Goal: Task Accomplishment & Management: Use online tool/utility

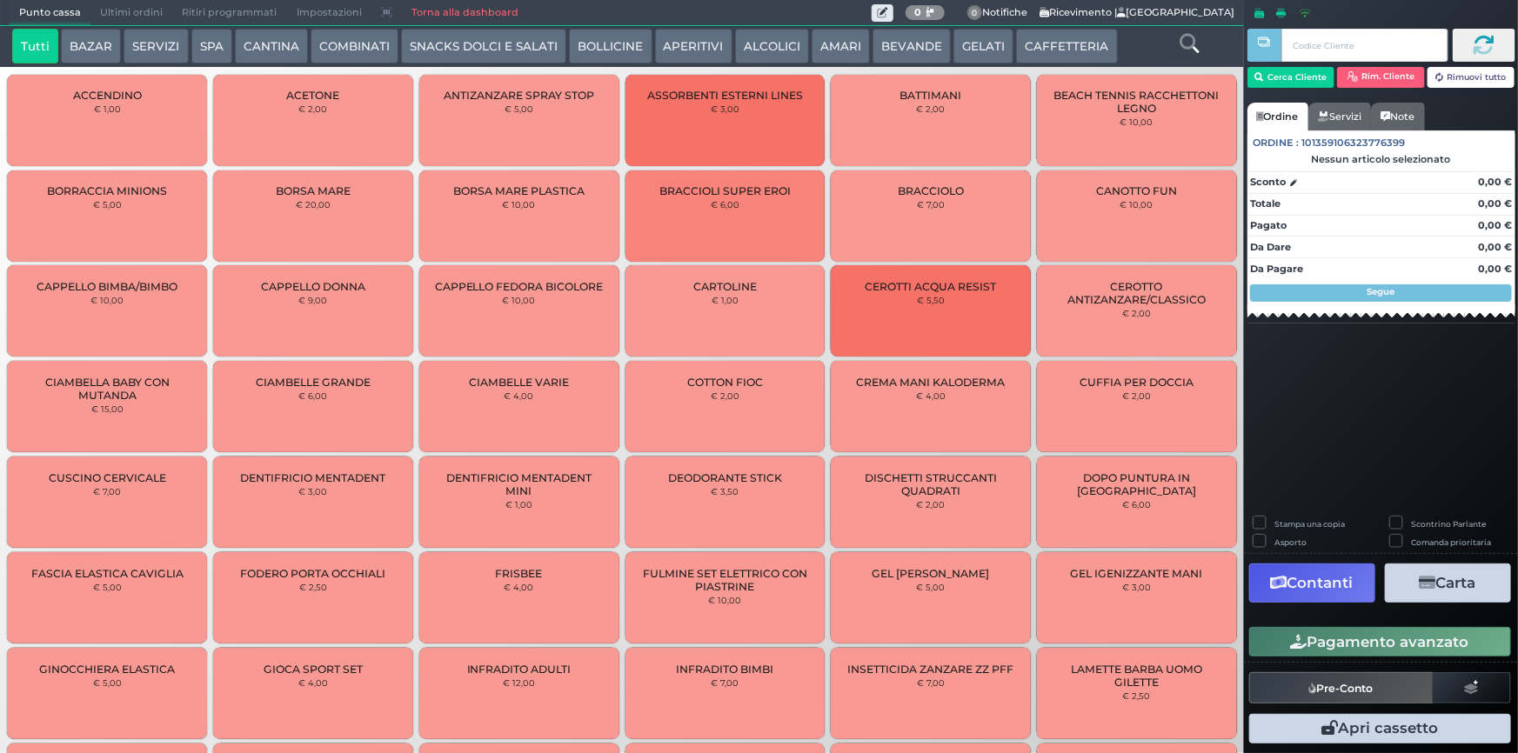
click at [891, 65] on div "Tutti BAZAR SERVIZI SPA CANTINA COMBINATI SNACKS DOLCI E SALATI BOLLICINE APERI…" at bounding box center [622, 46] width 1244 height 41
click at [892, 56] on button "BEVANDE" at bounding box center [911, 46] width 78 height 35
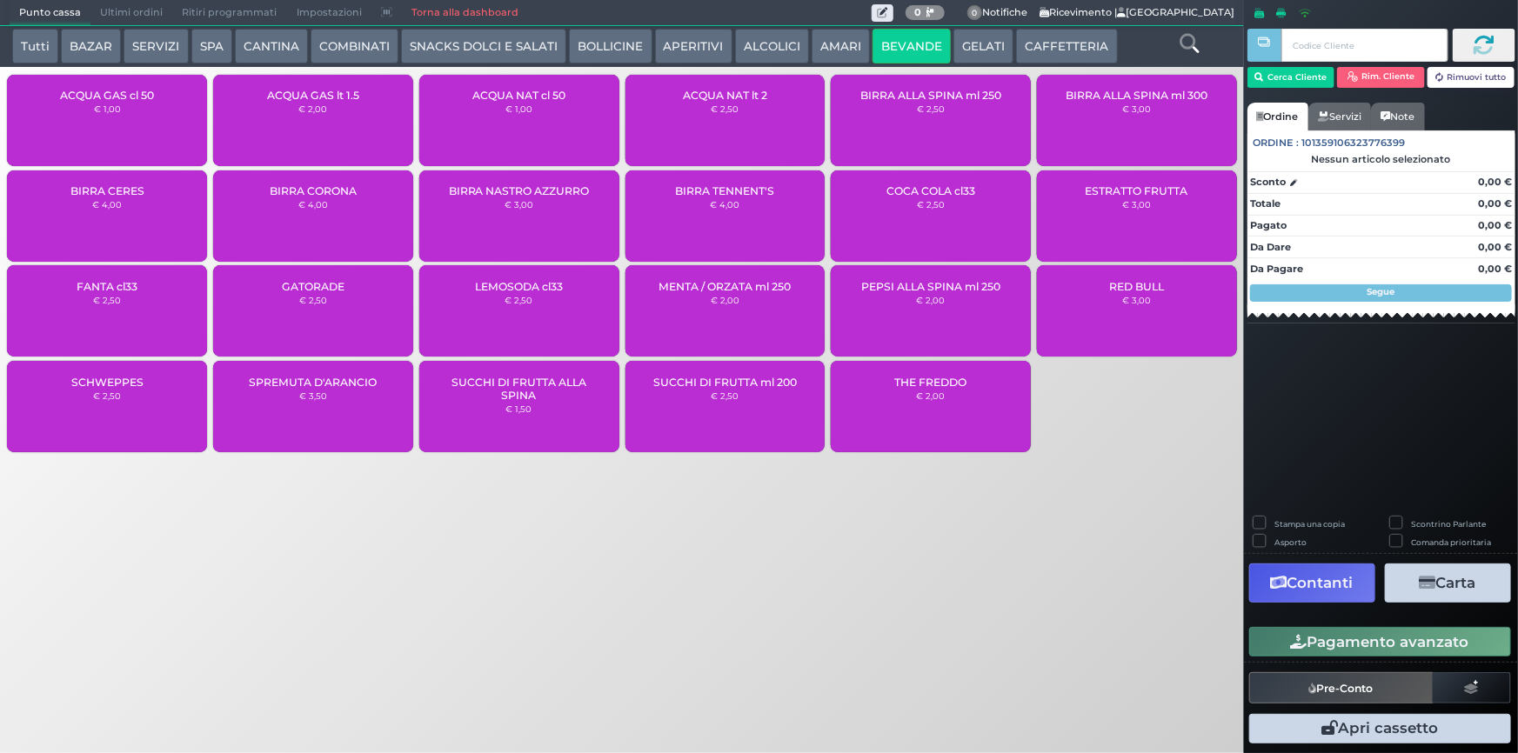
click at [381, 226] on div "BIRRA CORONA € 4,00" at bounding box center [313, 215] width 200 height 91
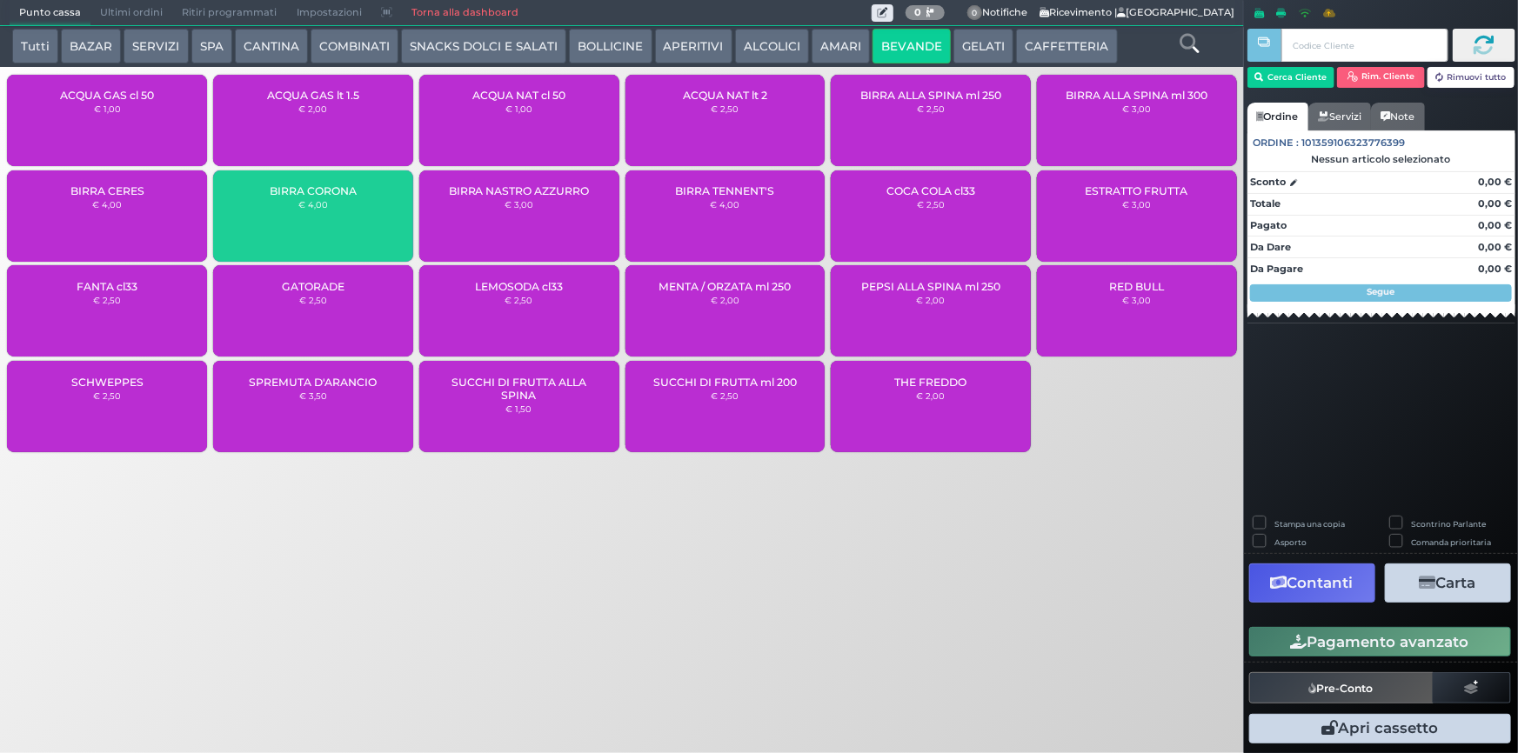
click at [381, 226] on div "BIRRA CORONA € 4,00" at bounding box center [313, 215] width 200 height 91
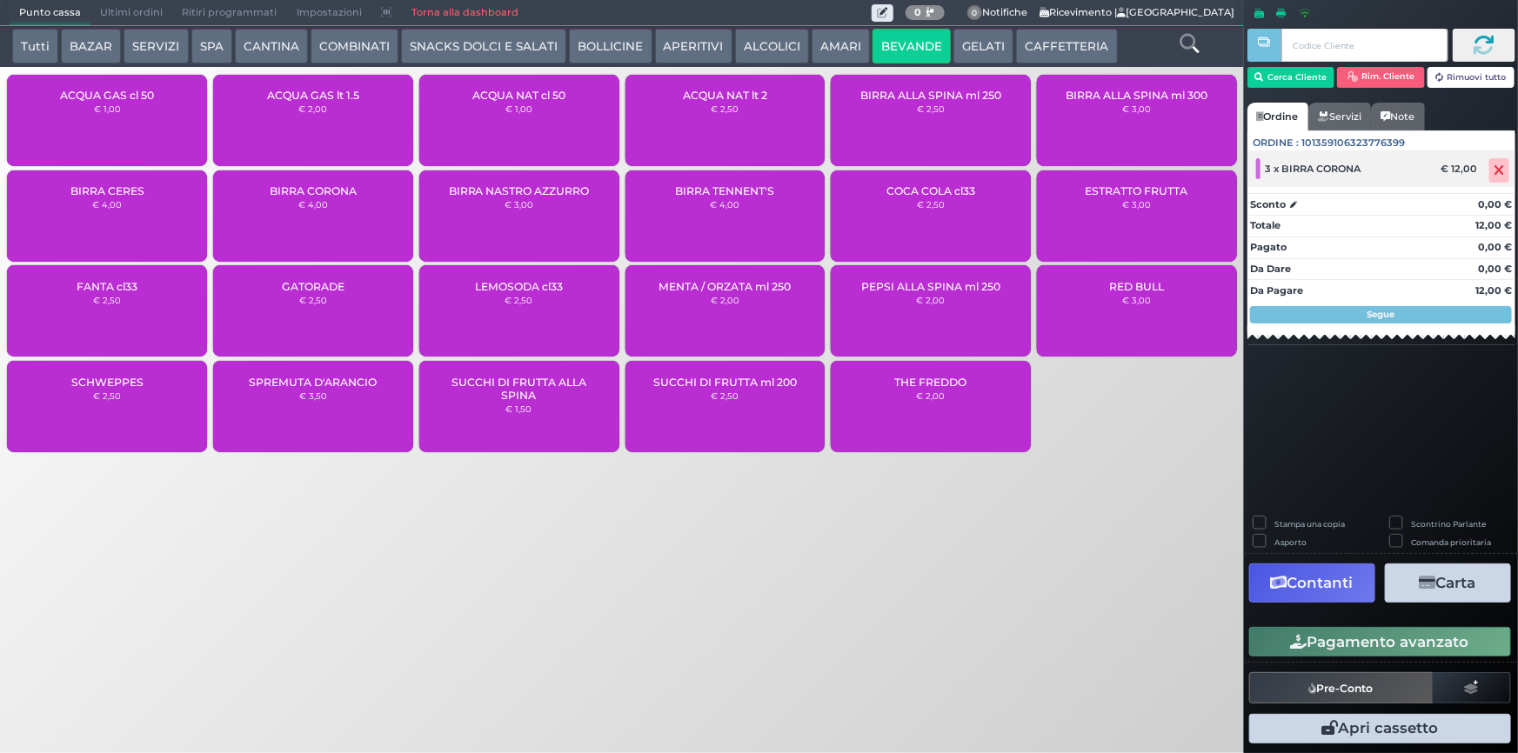
click at [1495, 170] on icon at bounding box center [1499, 170] width 10 height 1
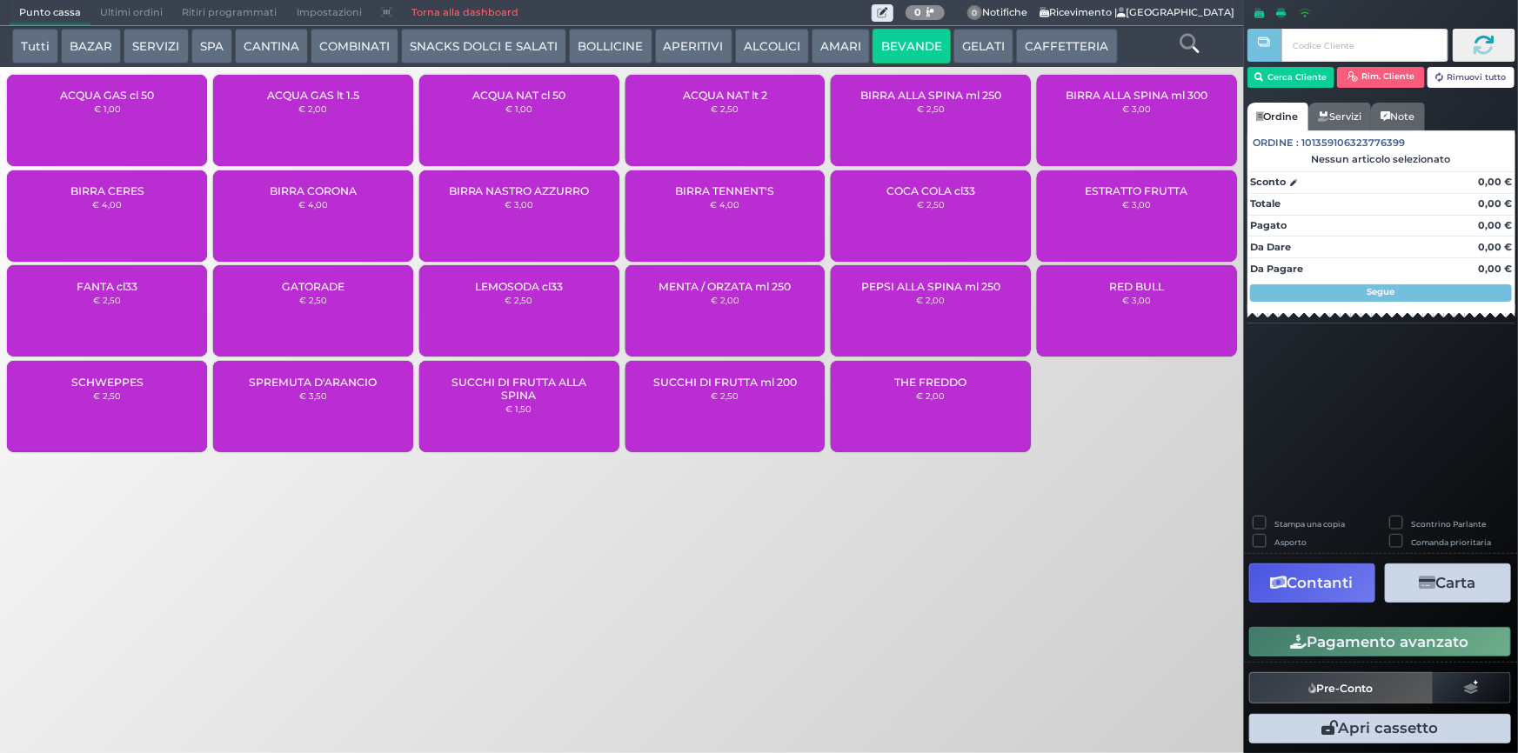
click at [348, 200] on div "BIRRA CORONA € 4,00" at bounding box center [313, 215] width 200 height 91
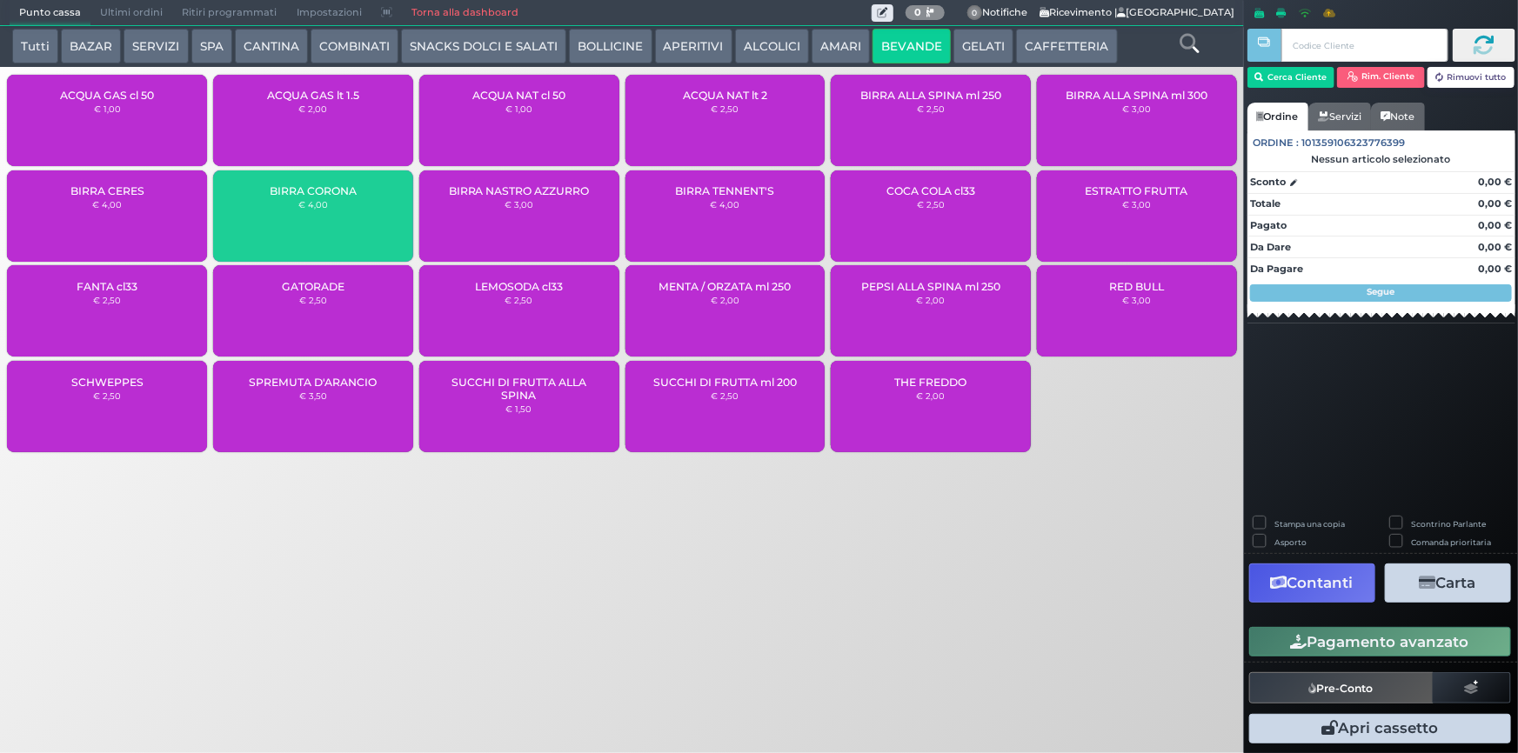
click at [348, 200] on div "BIRRA CORONA € 4,00" at bounding box center [313, 215] width 200 height 91
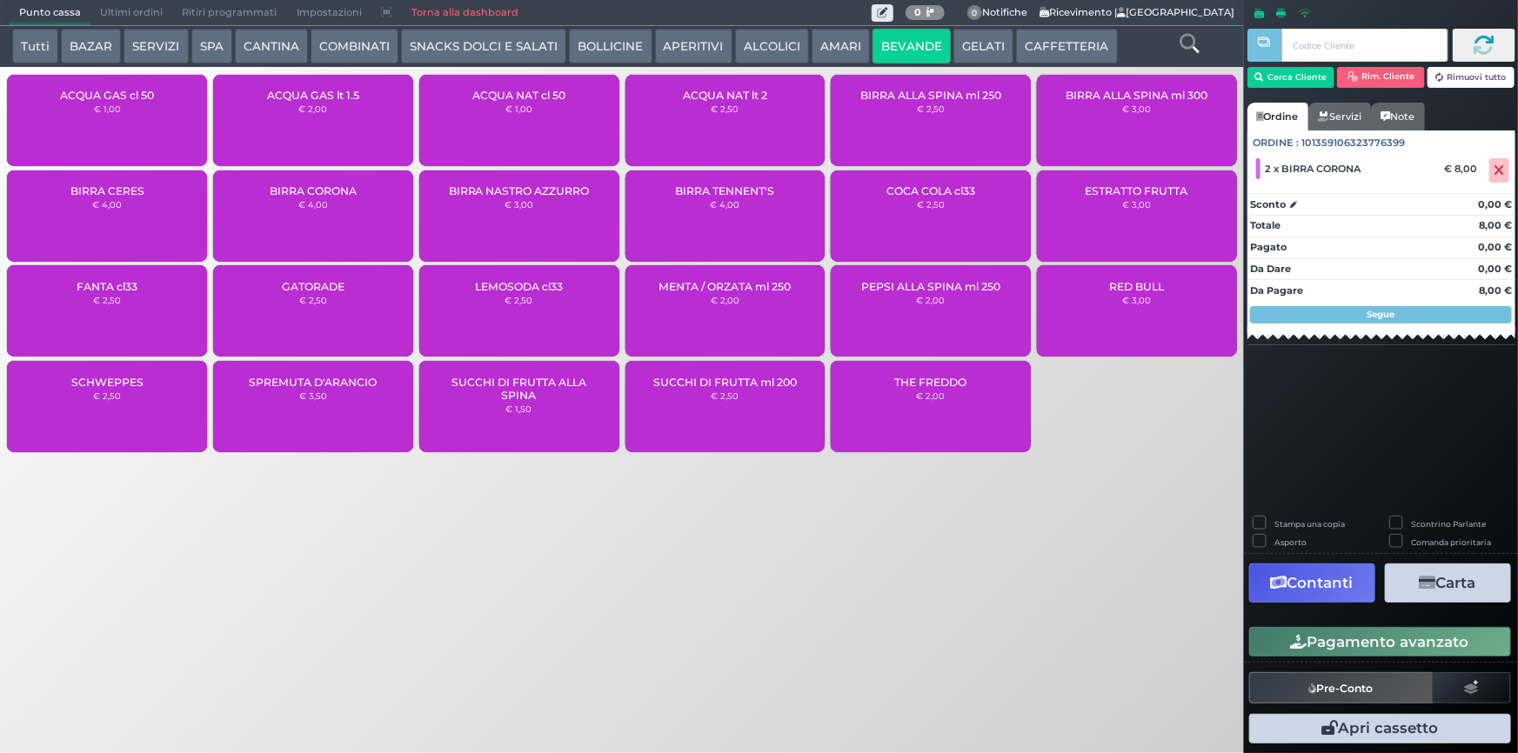
drag, startPoint x: 1422, startPoint y: 665, endPoint x: 1428, endPoint y: 652, distance: 14.4
click at [1423, 663] on div "Stampa una copia Scontrino Parlante Asporto Comanda prioritaria Contanti Carta …" at bounding box center [1381, 633] width 274 height 232
click at [1429, 651] on button "Pagamento avanzato" at bounding box center [1380, 642] width 262 height 30
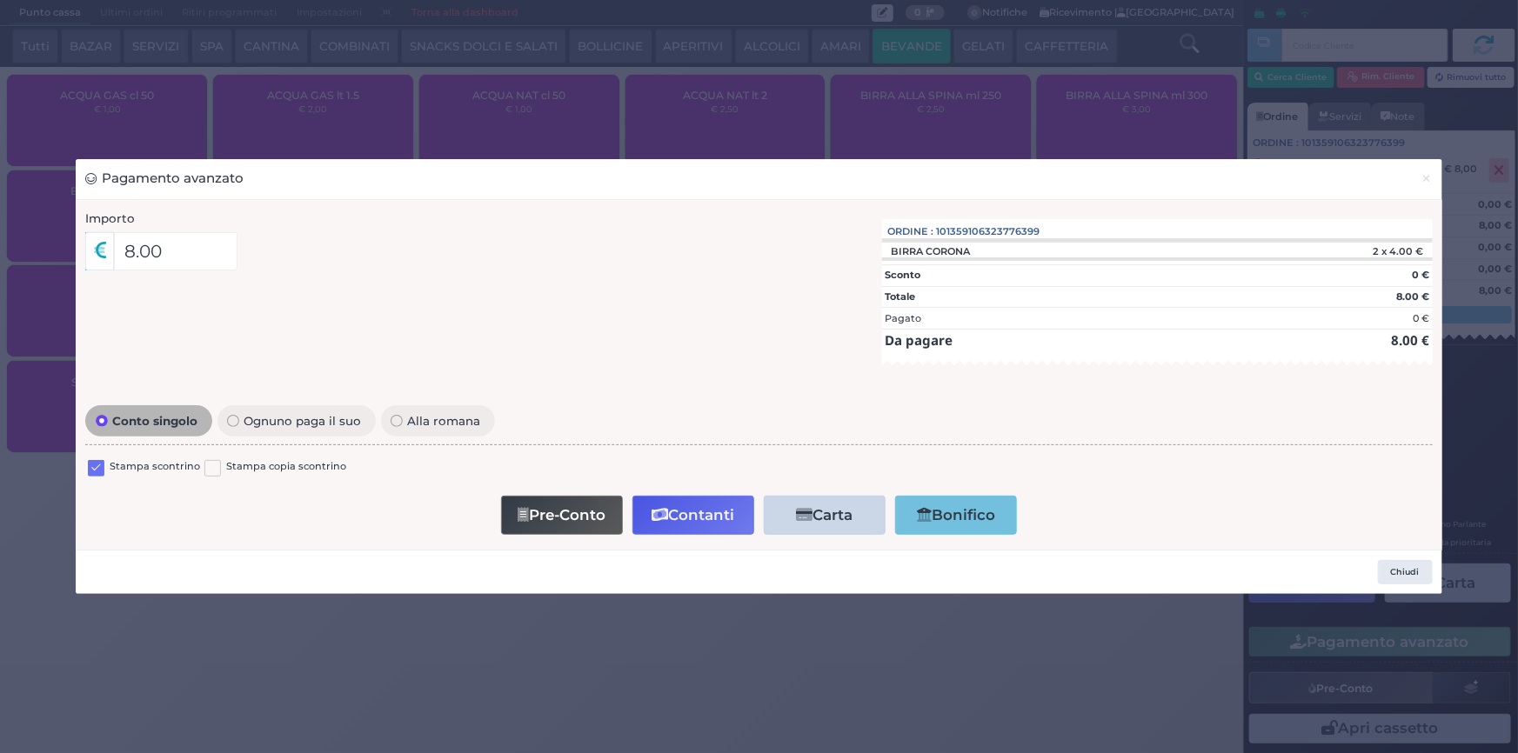
click at [90, 468] on label at bounding box center [96, 468] width 17 height 17
click at [0, 0] on input "checkbox" at bounding box center [0, 0] width 0 height 0
click at [681, 509] on button "Contanti" at bounding box center [693, 515] width 122 height 39
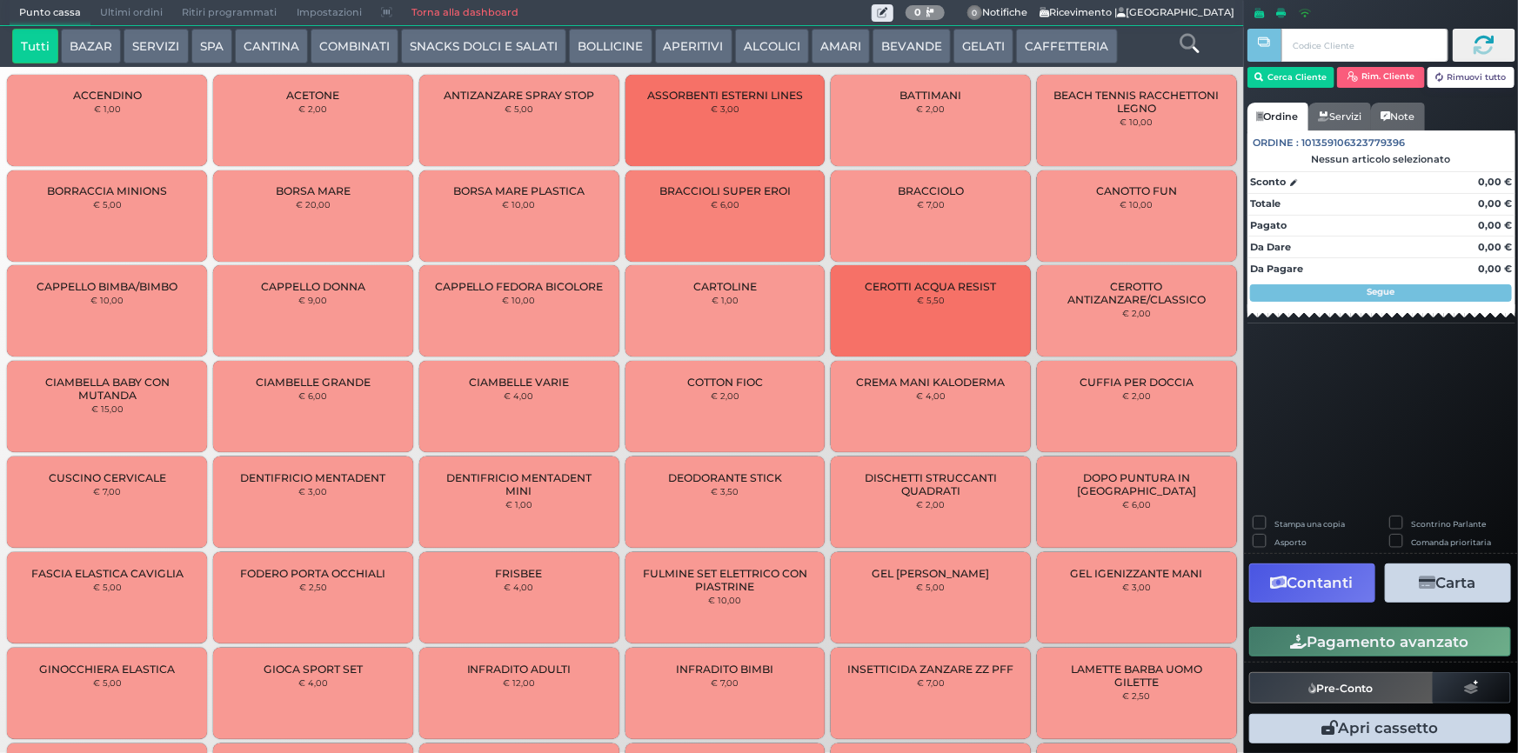
click at [931, 40] on button "BEVANDE" at bounding box center [911, 46] width 78 height 35
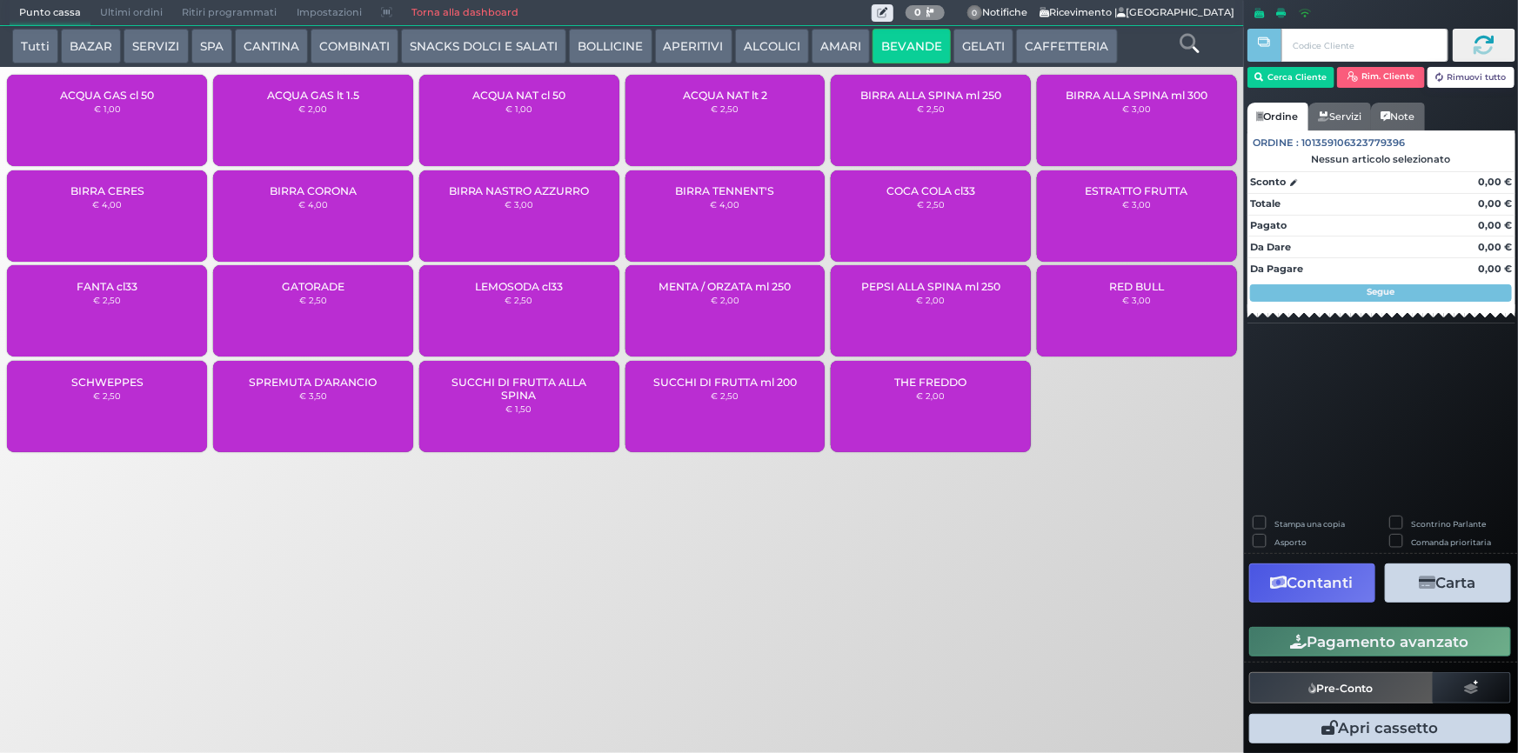
click at [504, 124] on div "ACQUA NAT cl 50 € 1,00" at bounding box center [519, 120] width 200 height 91
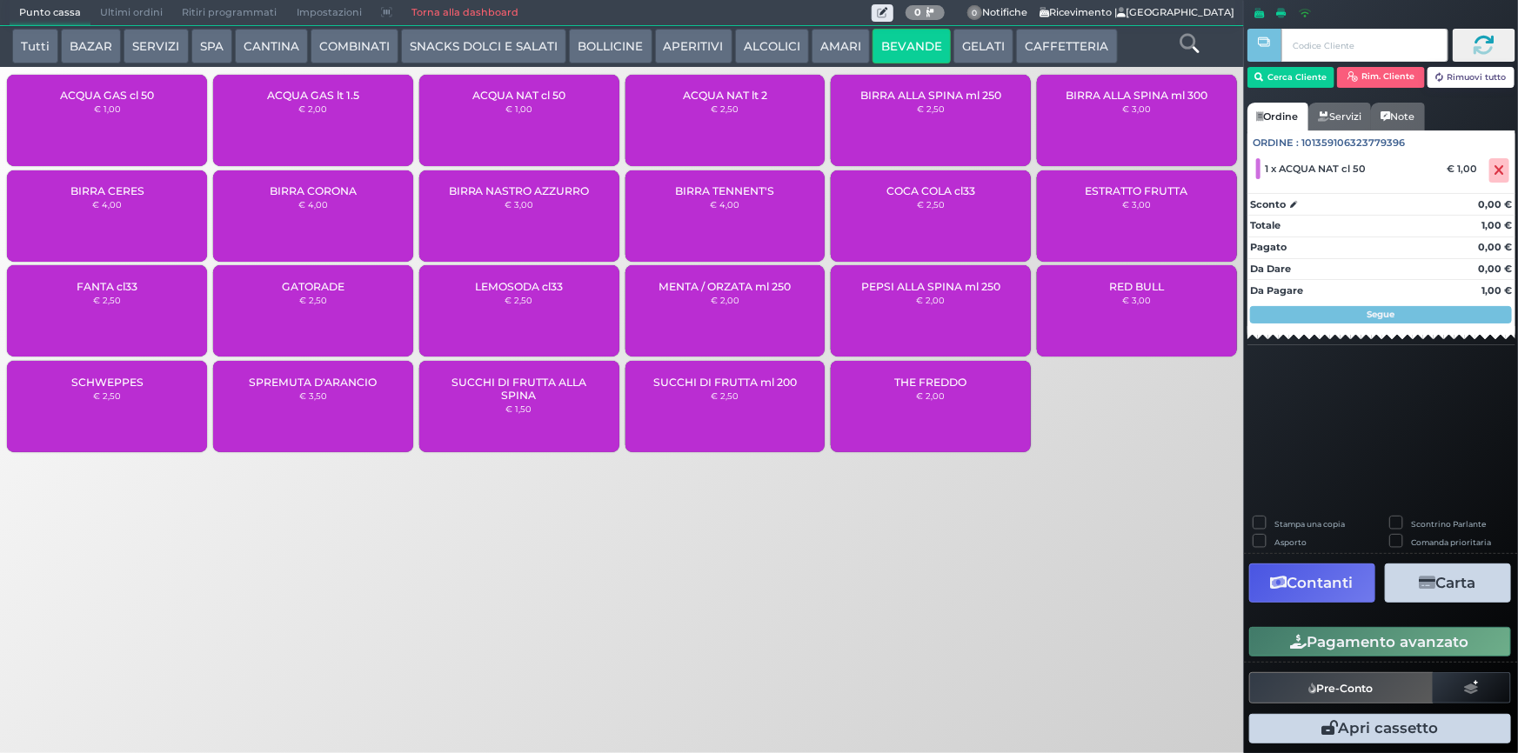
click at [1448, 635] on button "Pagamento avanzato" at bounding box center [1380, 642] width 262 height 30
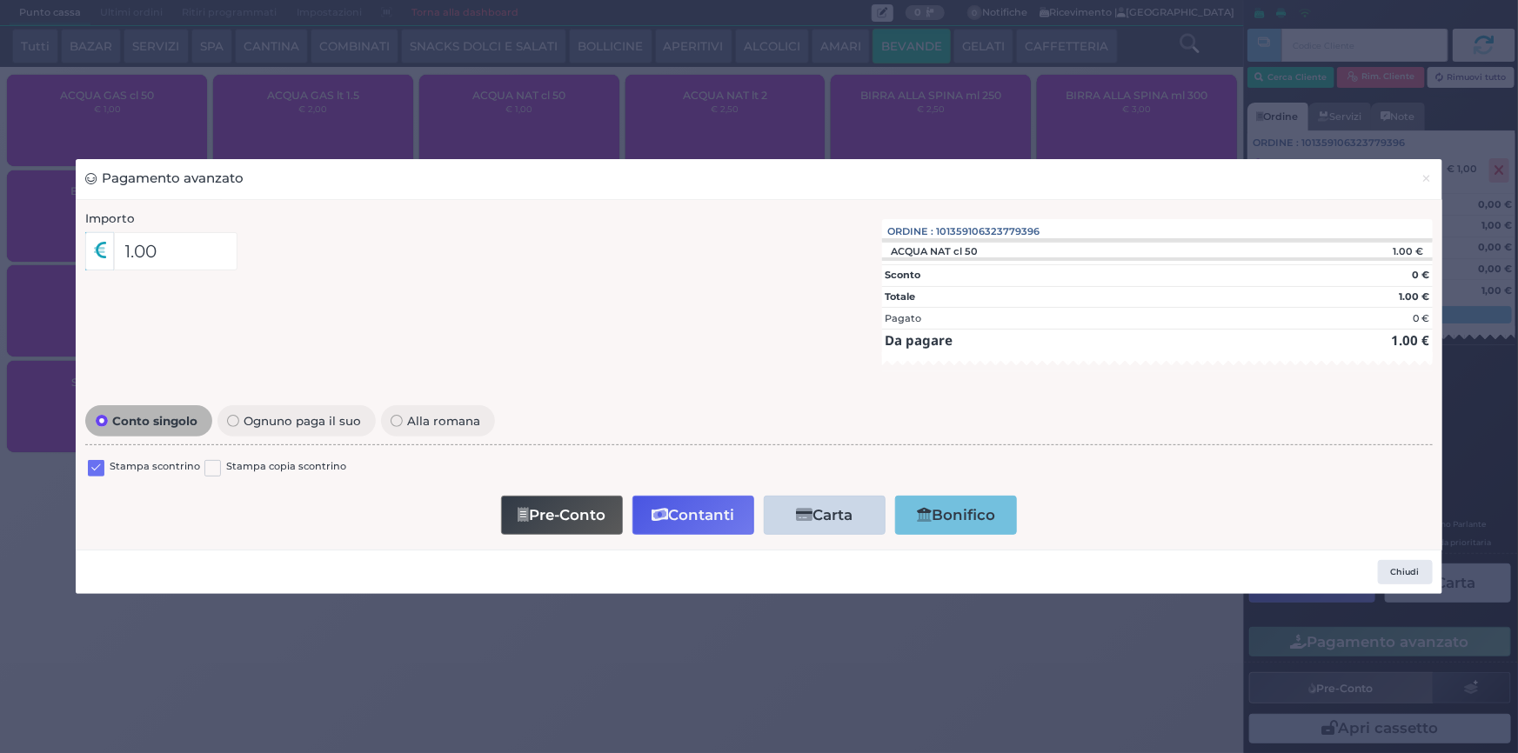
click at [100, 464] on label at bounding box center [96, 468] width 17 height 17
click at [0, 0] on input "checkbox" at bounding box center [0, 0] width 0 height 0
click at [659, 508] on icon "button" at bounding box center [659, 515] width 17 height 15
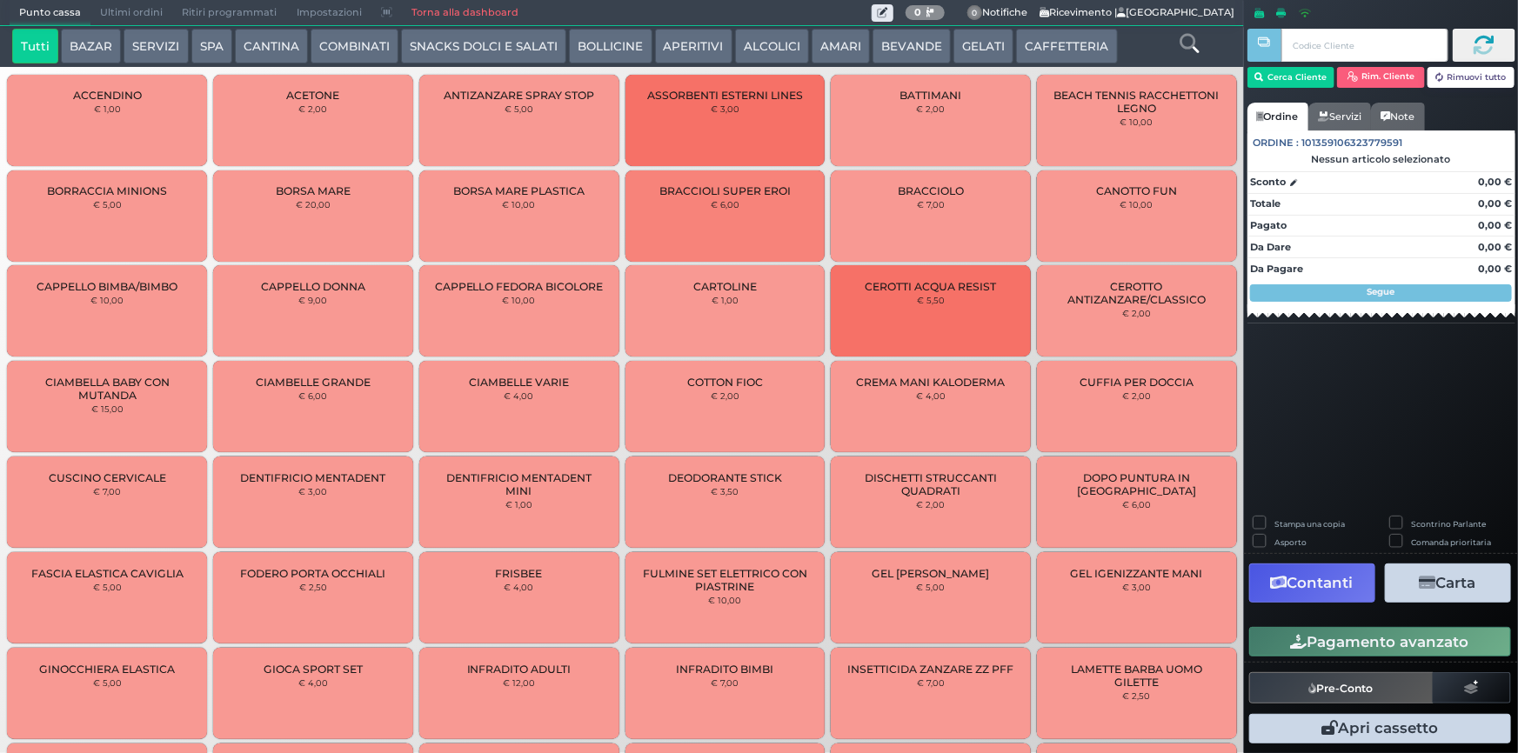
click at [440, 7] on link "Torna alla dashboard" at bounding box center [465, 13] width 126 height 24
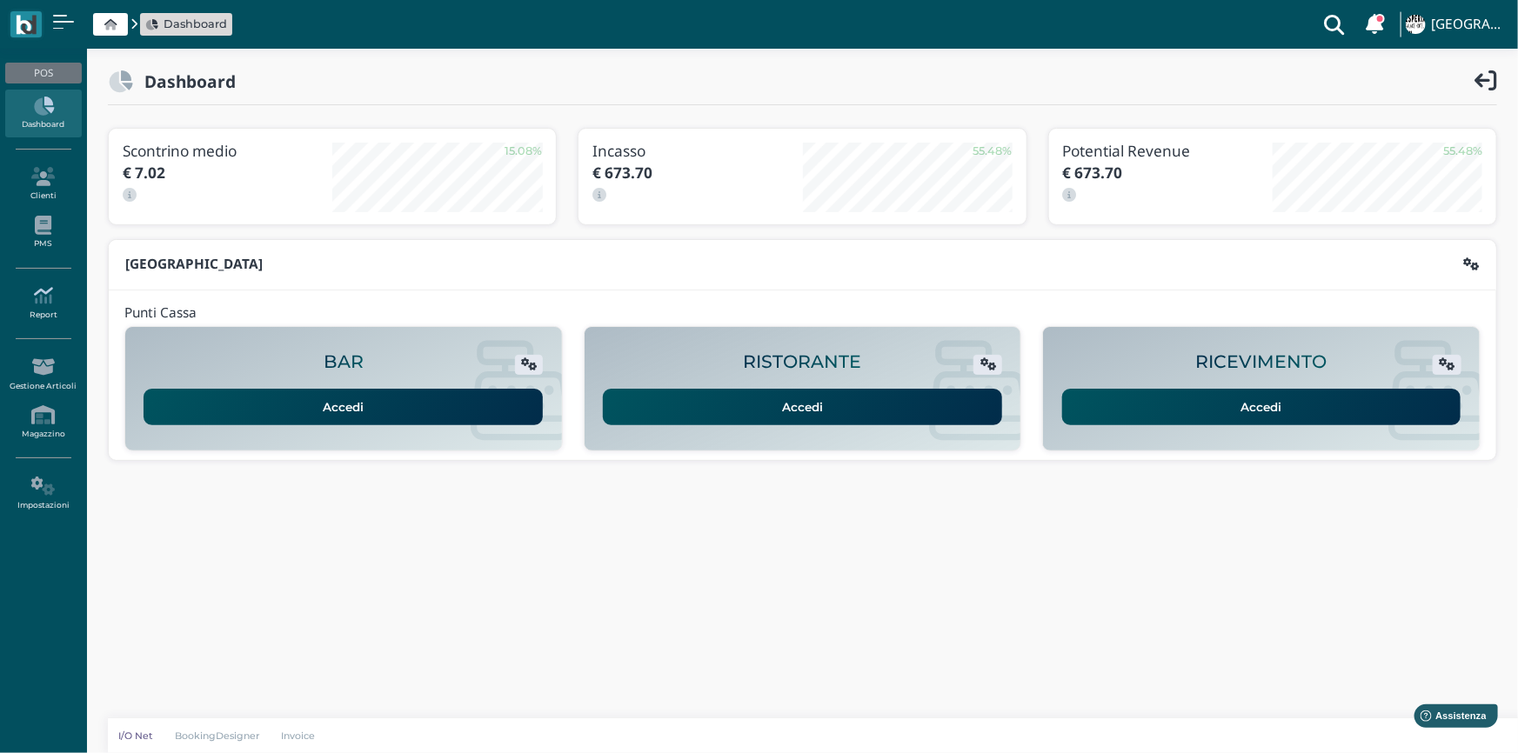
click at [61, 304] on icon at bounding box center [43, 295] width 76 height 19
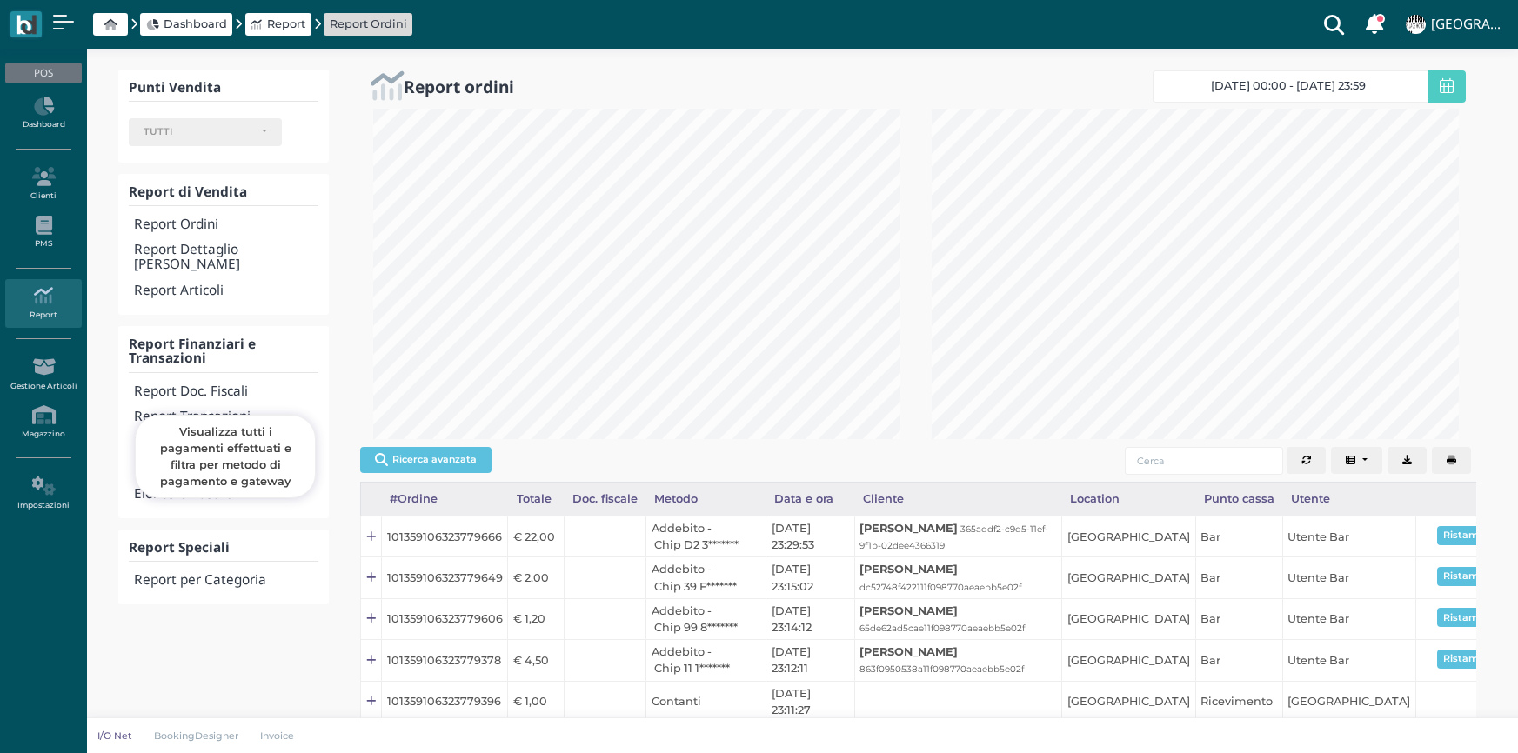
select select
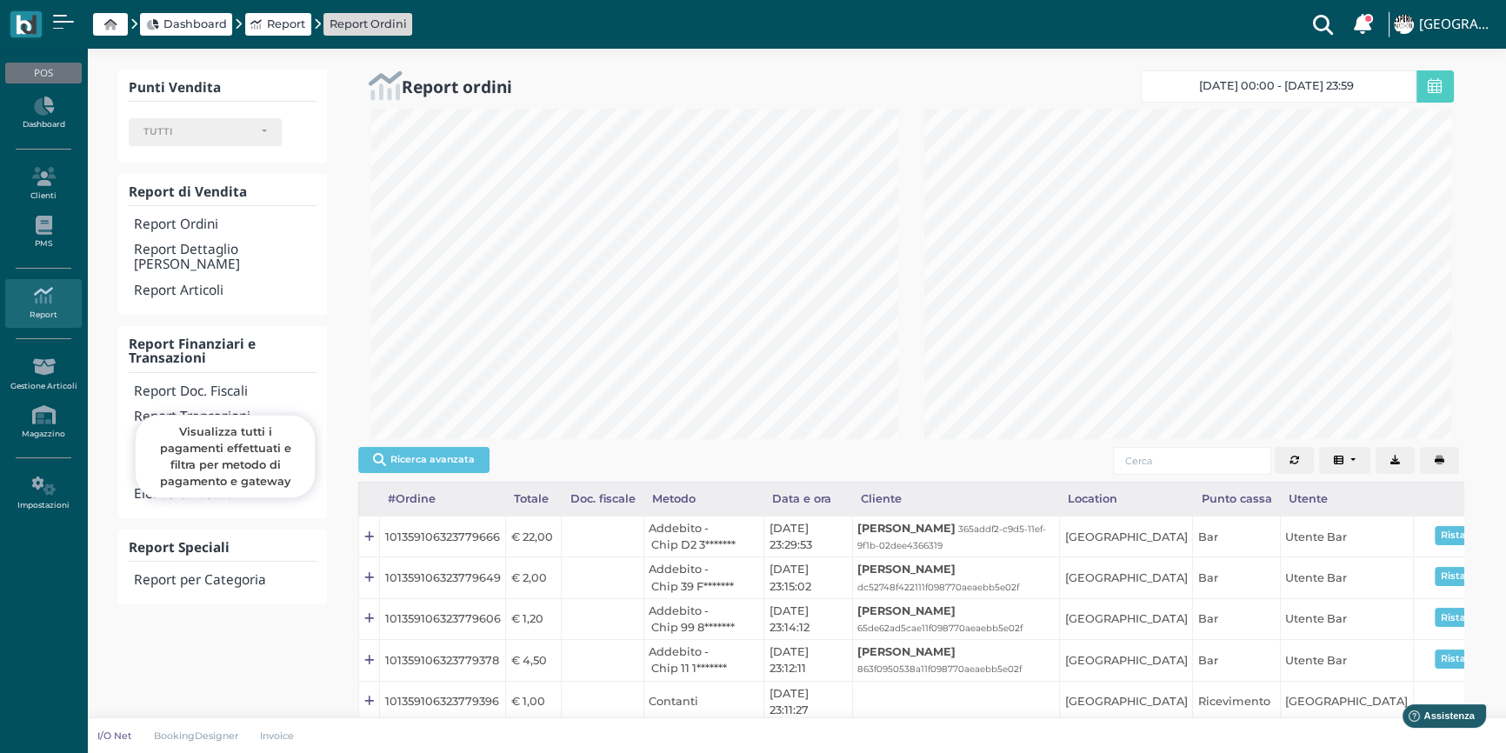
click at [238, 410] on h4 "Report Transazioni" at bounding box center [225, 417] width 183 height 15
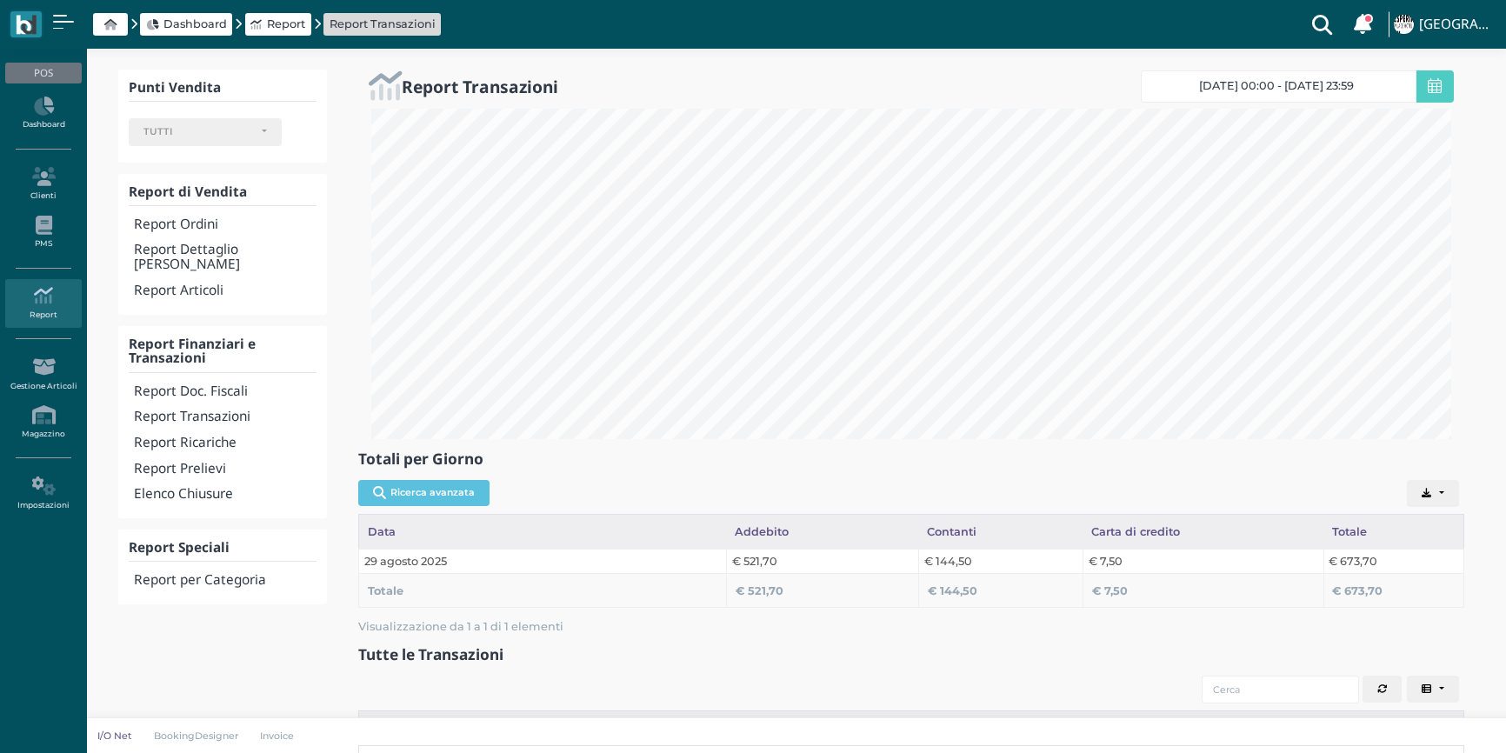
select select
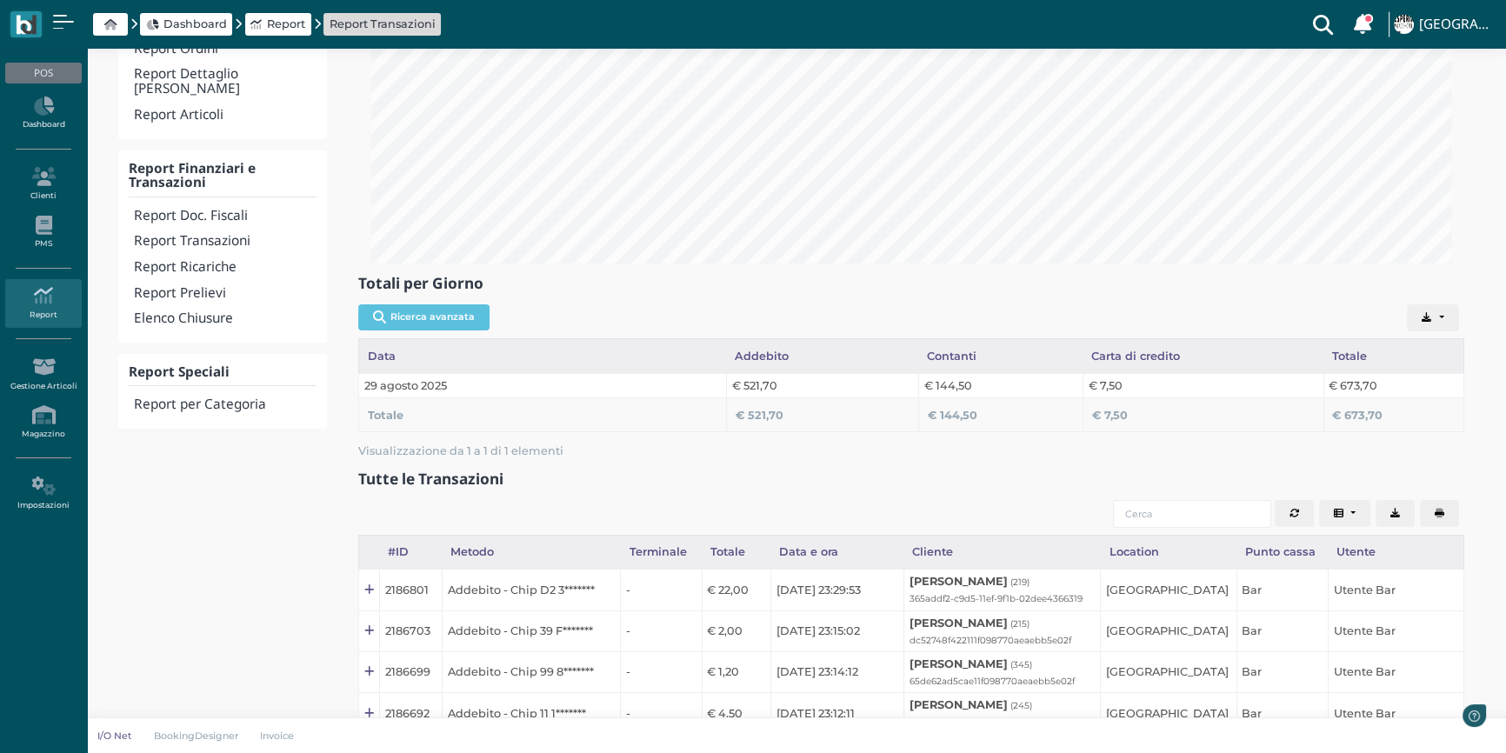
scroll to position [252, 0]
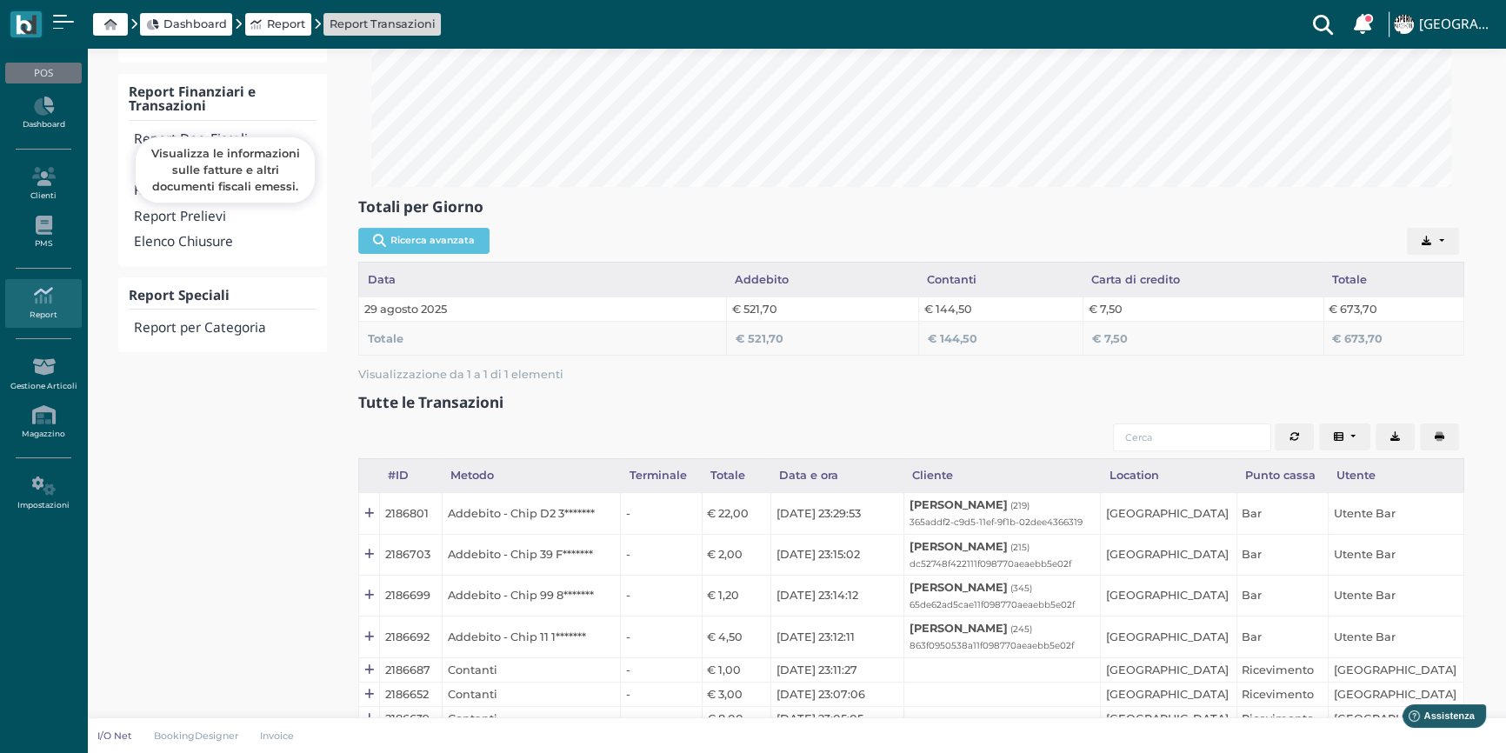
click at [197, 132] on h4 "Report Doc. Fiscali" at bounding box center [225, 139] width 183 height 15
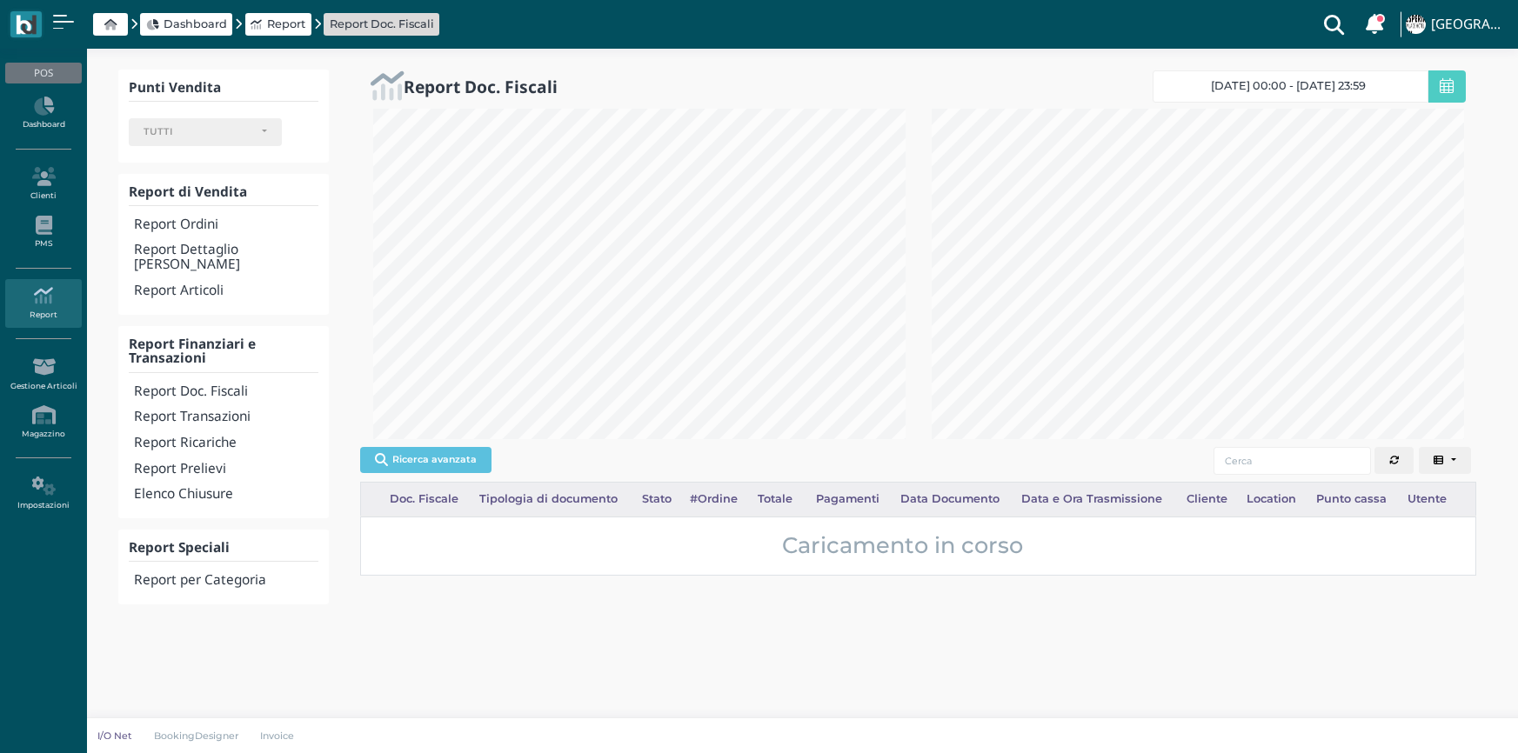
select select
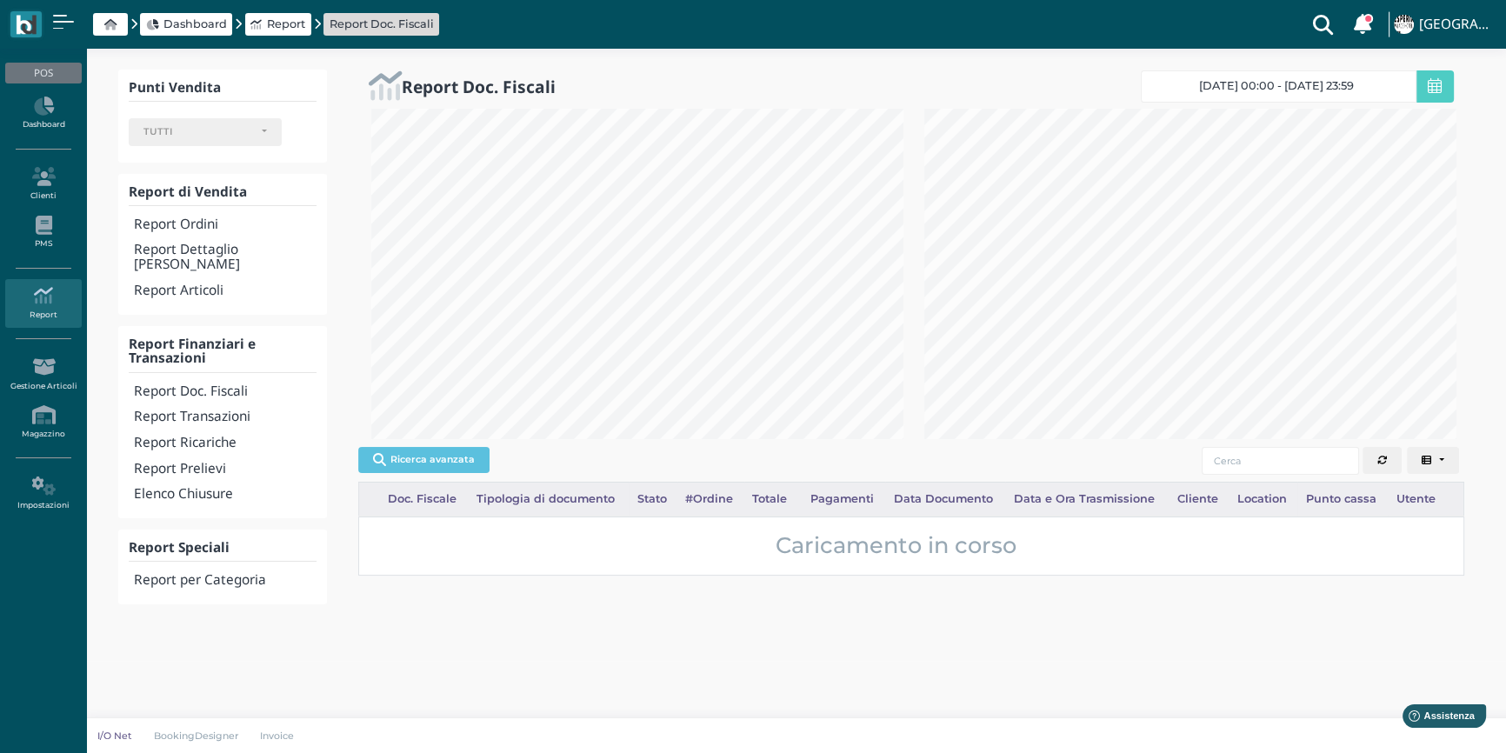
scroll to position [869340, 869117]
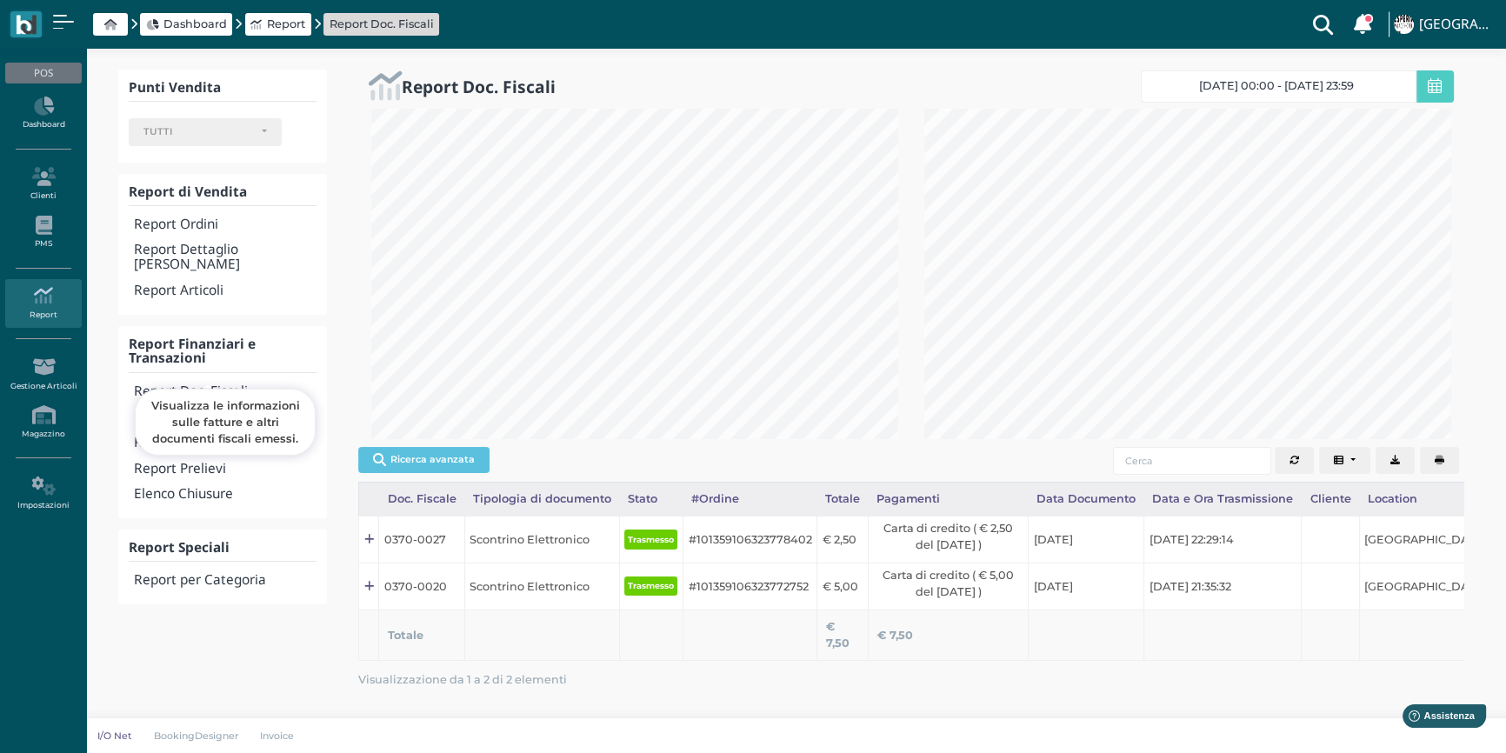
click at [210, 384] on h4 "Report Doc. Fiscali" at bounding box center [225, 391] width 183 height 15
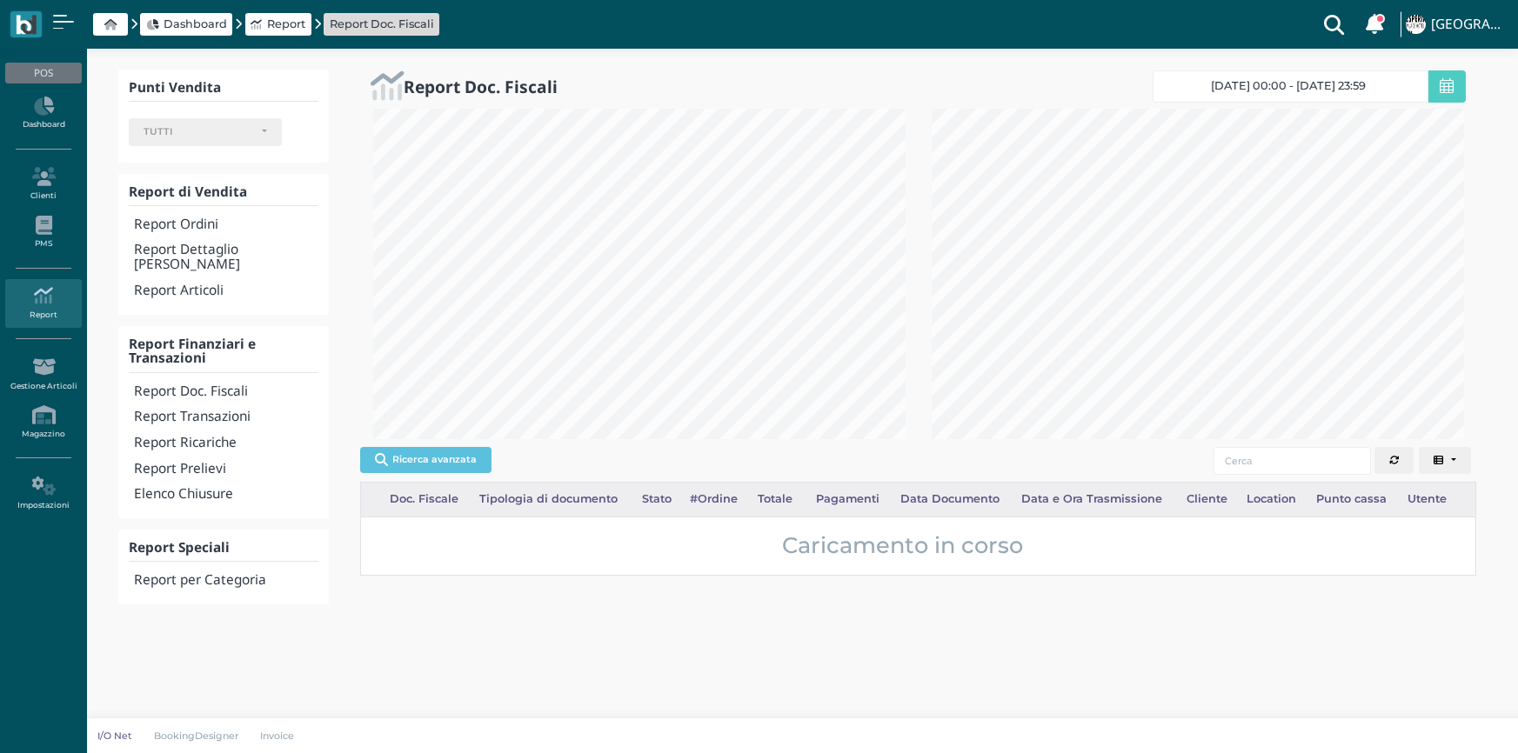
select select
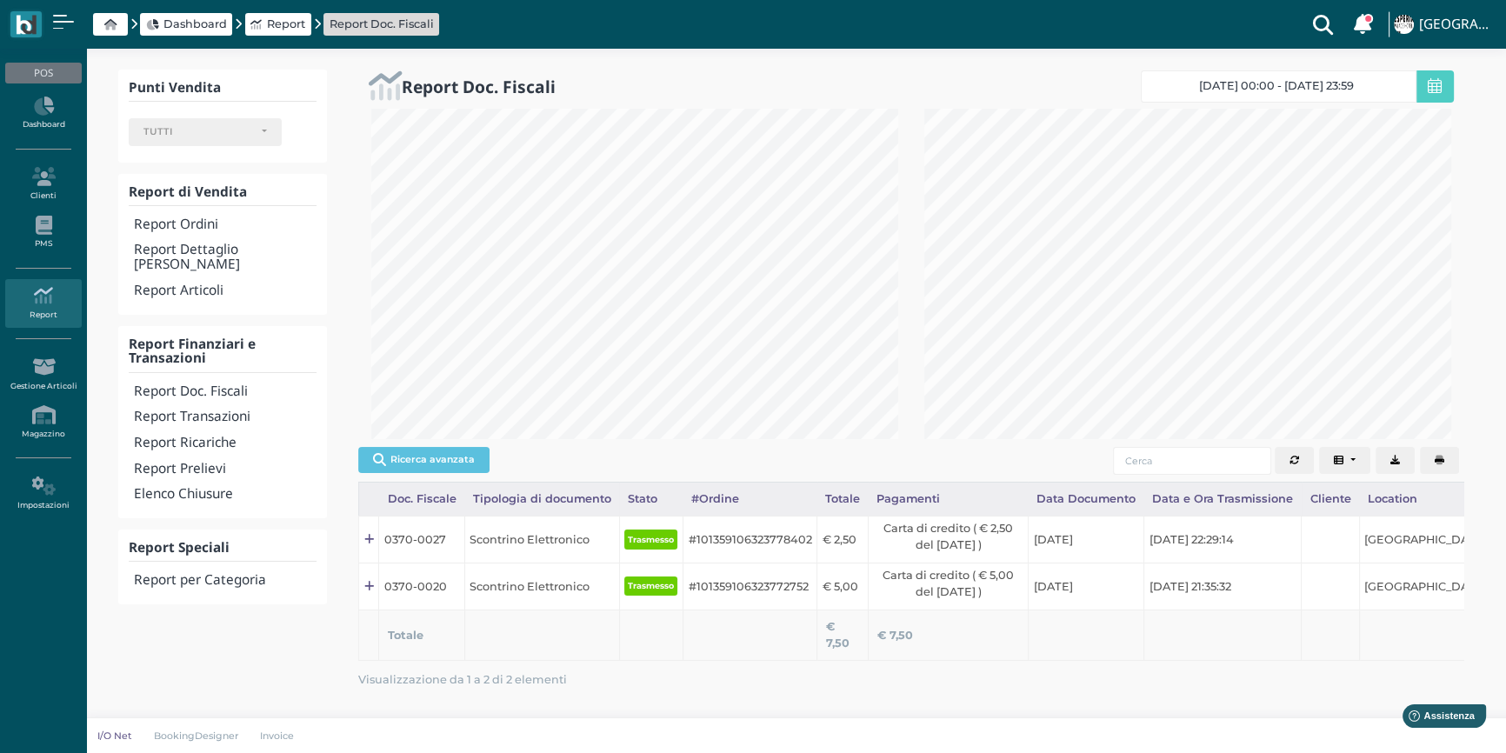
click at [1439, 470] on button "button" at bounding box center [1439, 461] width 39 height 28
click at [217, 487] on h4 "Elenco Chiusure" at bounding box center [225, 494] width 183 height 15
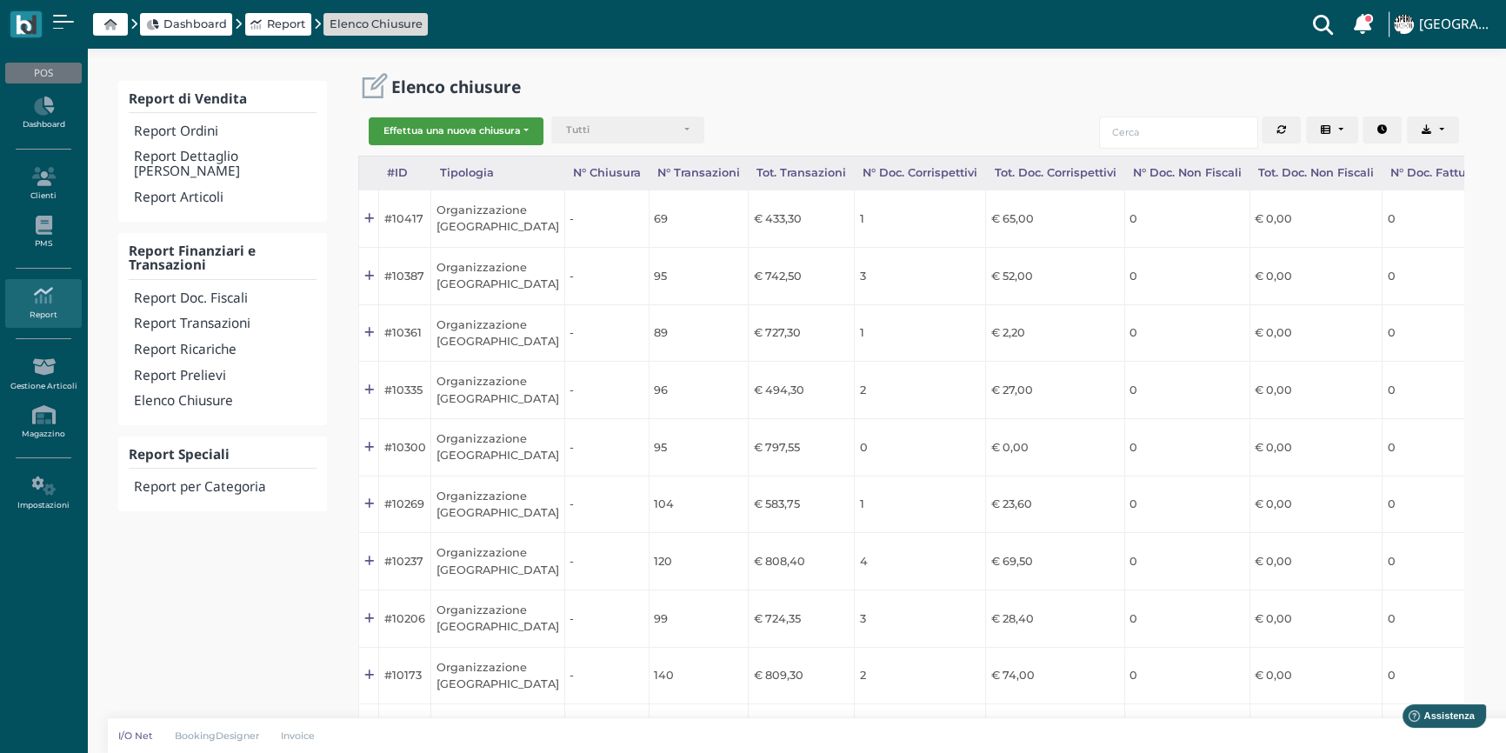
click at [370, 129] on button "Effettua una nuova chiusura" at bounding box center [456, 131] width 175 height 28
click at [399, 155] on span "Organizzazione" at bounding box center [437, 159] width 135 height 23
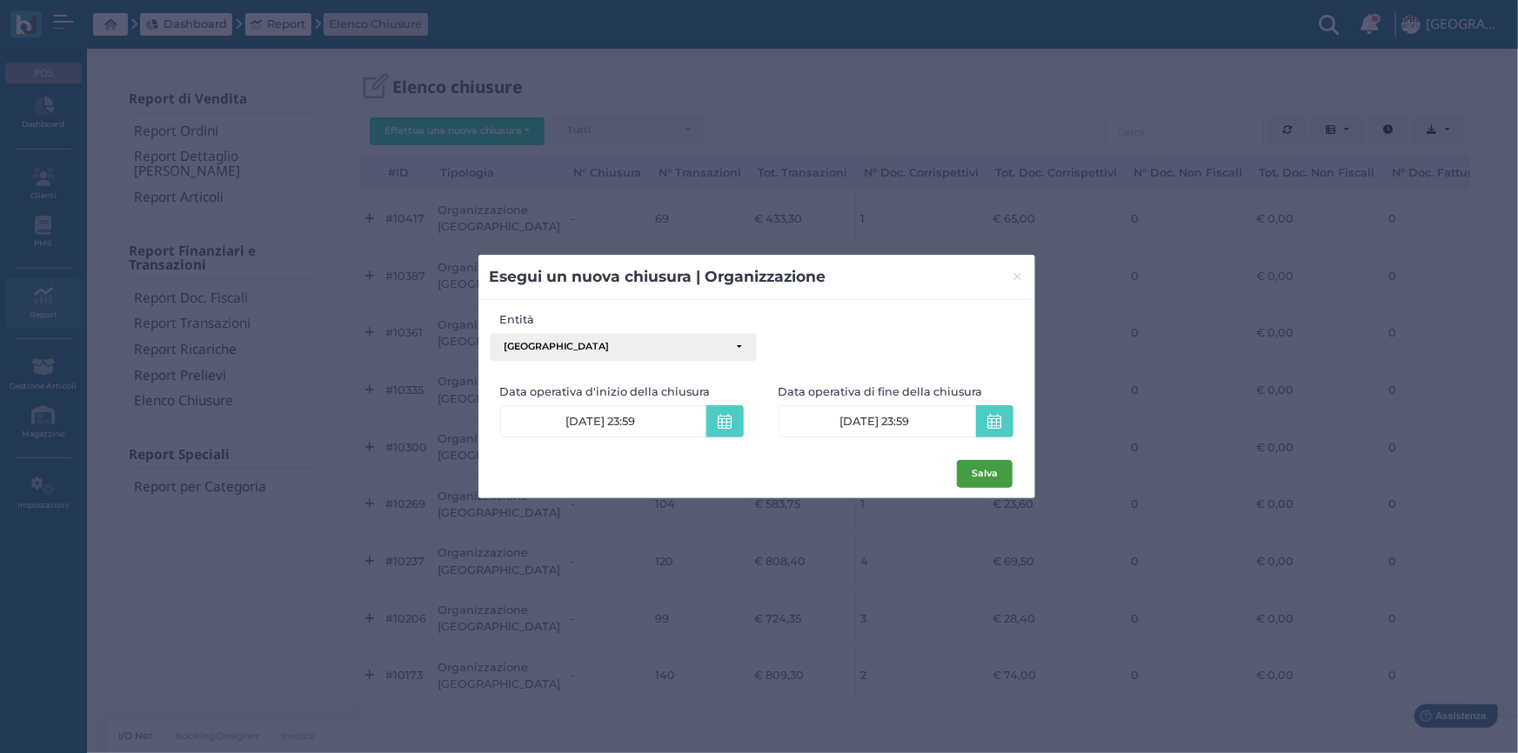
click at [992, 475] on button "Salva" at bounding box center [985, 474] width 56 height 28
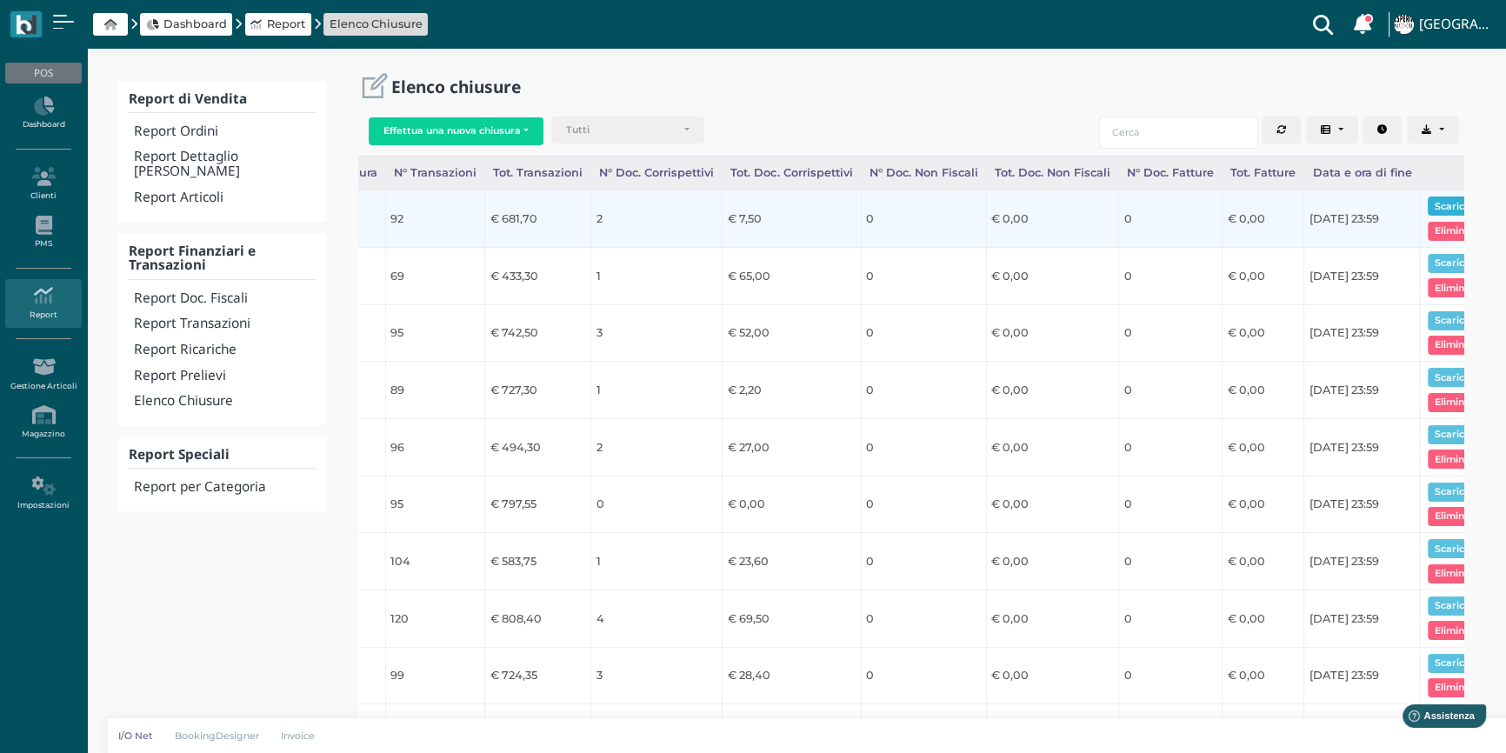
click at [1428, 203] on button "Scarica pdf" at bounding box center [1461, 206] width 67 height 19
